Goal: Find specific page/section: Find specific page/section

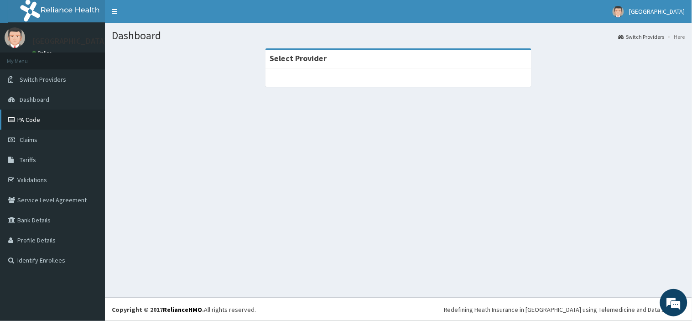
click at [37, 120] on link "PA Code" at bounding box center [52, 119] width 105 height 20
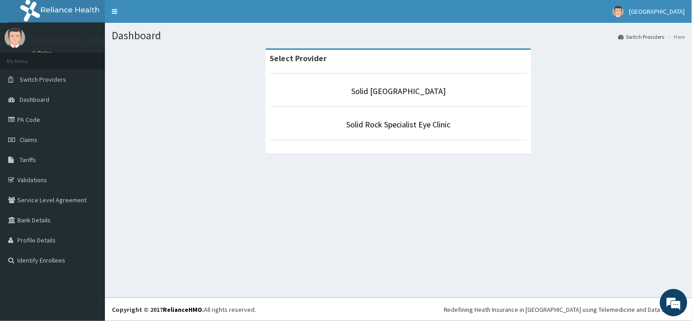
click at [365, 94] on p "Solid [GEOGRAPHIC_DATA]" at bounding box center [398, 91] width 257 height 12
click at [371, 94] on link "Solid [GEOGRAPHIC_DATA]" at bounding box center [398, 91] width 94 height 10
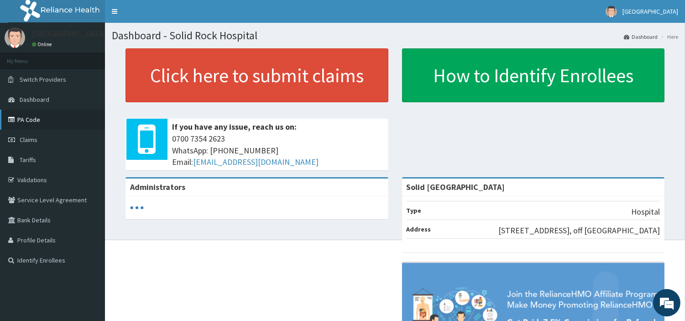
click at [33, 121] on link "PA Code" at bounding box center [52, 119] width 105 height 20
